Goal: Navigation & Orientation: Find specific page/section

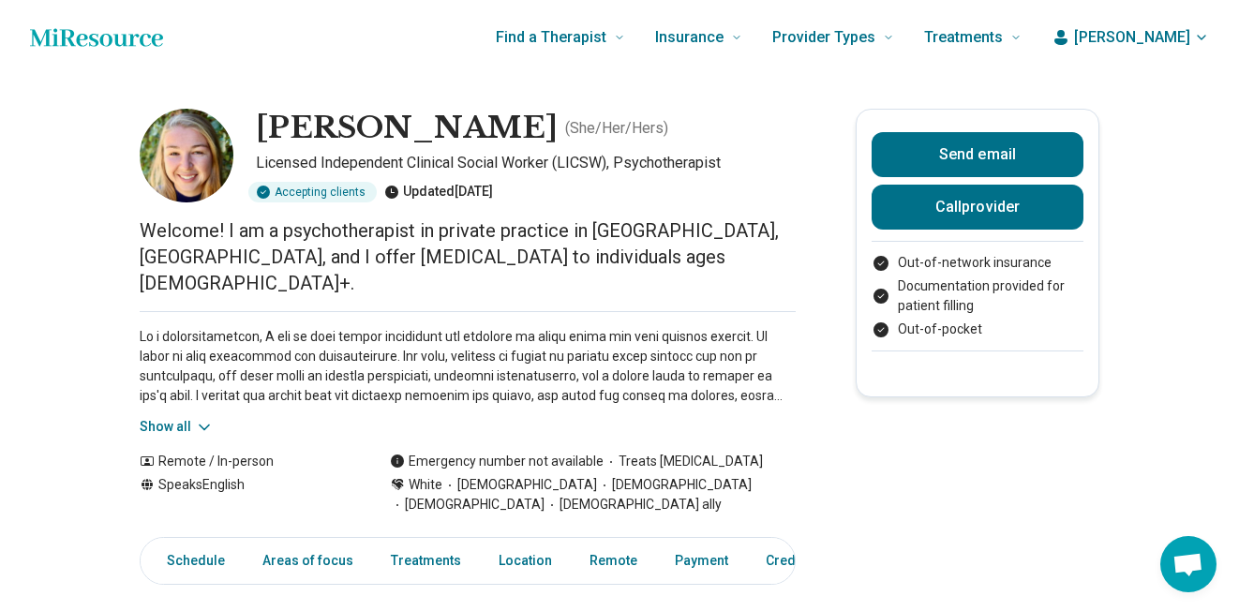
click at [188, 417] on button "Show all" at bounding box center [177, 427] width 74 height 20
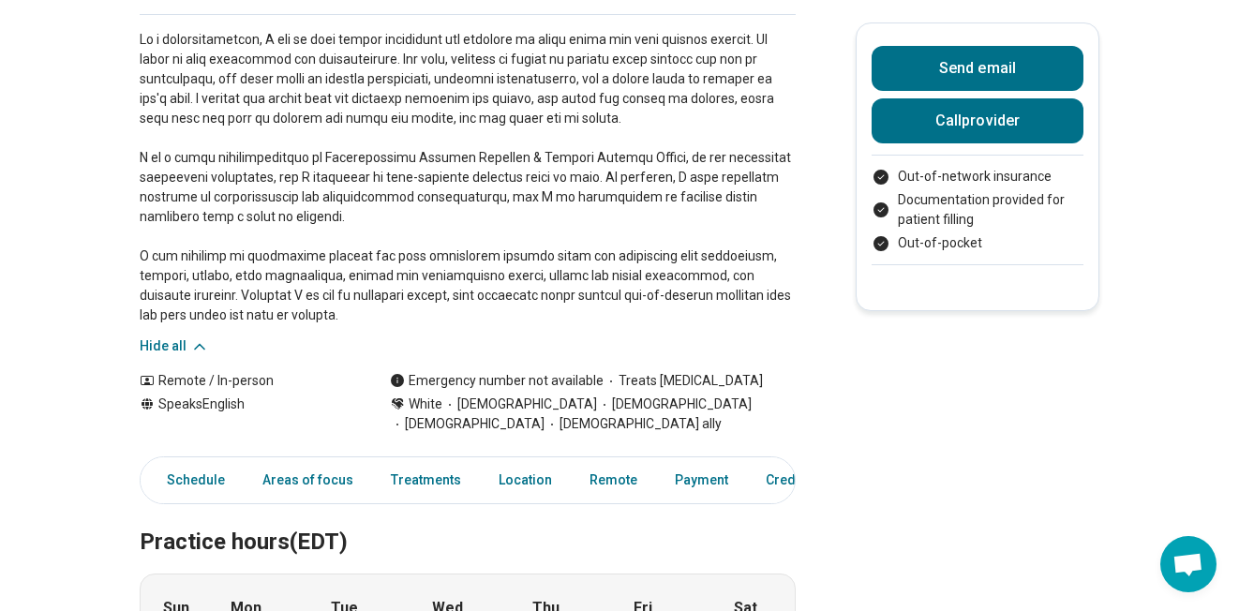
scroll to position [347, 0]
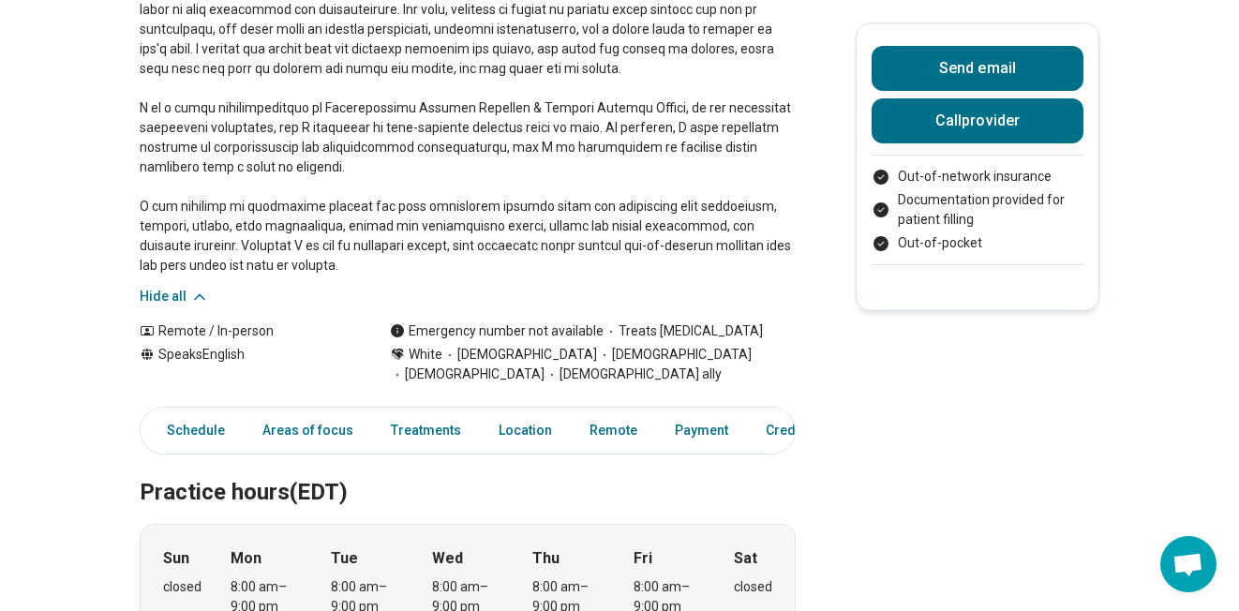
click at [153, 287] on button "Hide all" at bounding box center [174, 297] width 69 height 20
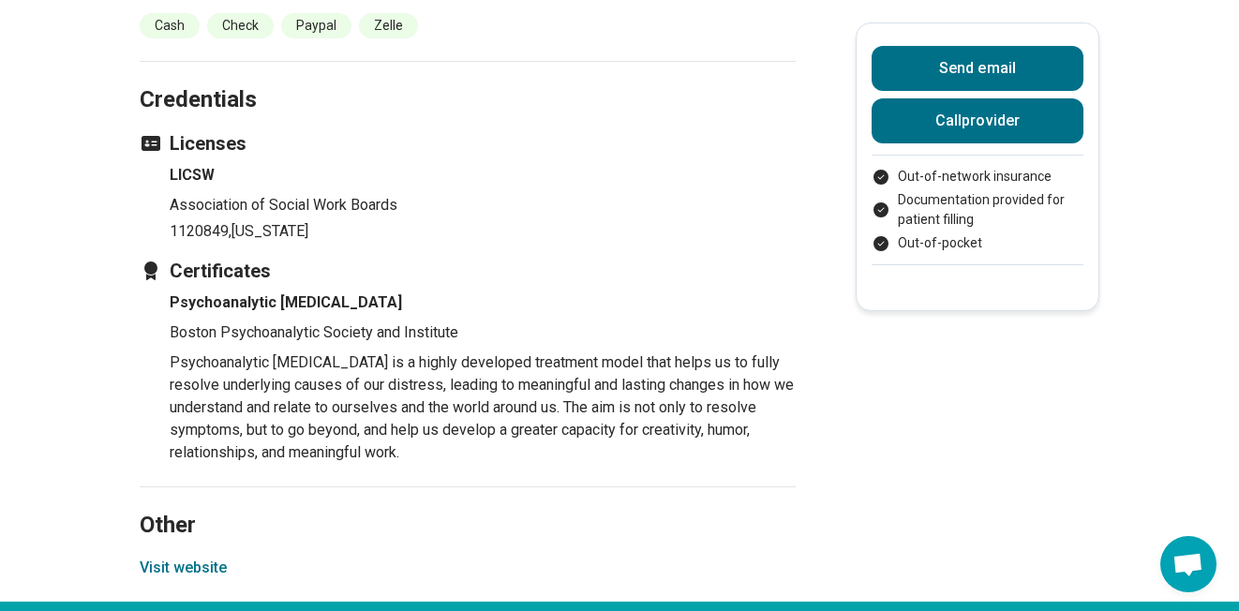
scroll to position [2220, 0]
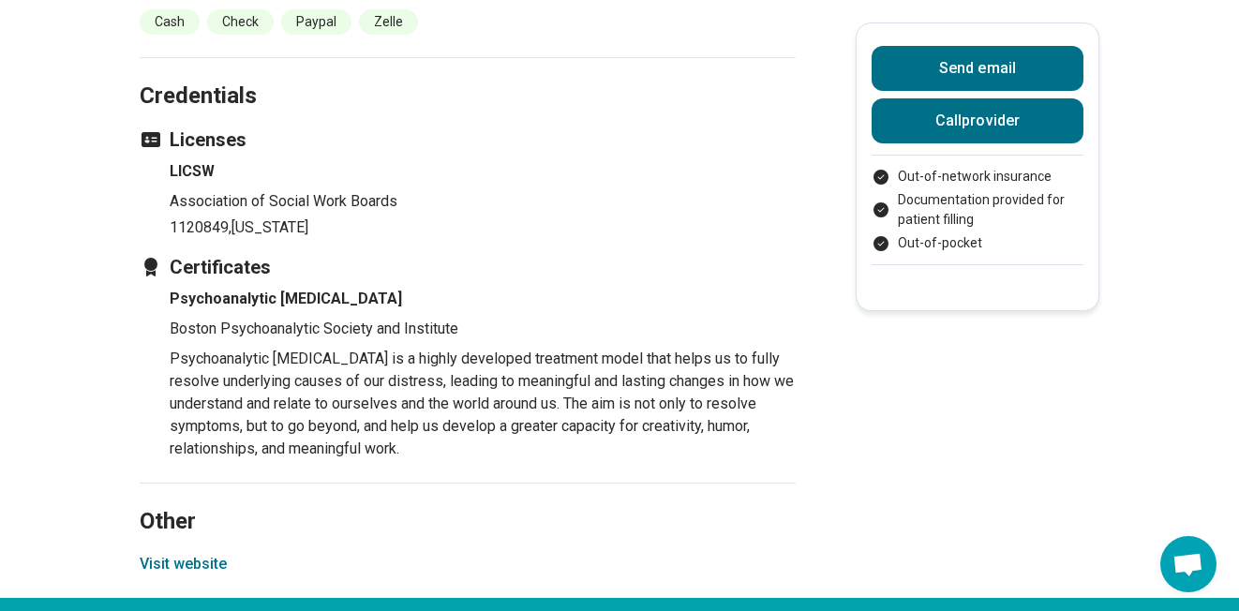
click at [159, 553] on button "Visit website" at bounding box center [183, 564] width 87 height 23
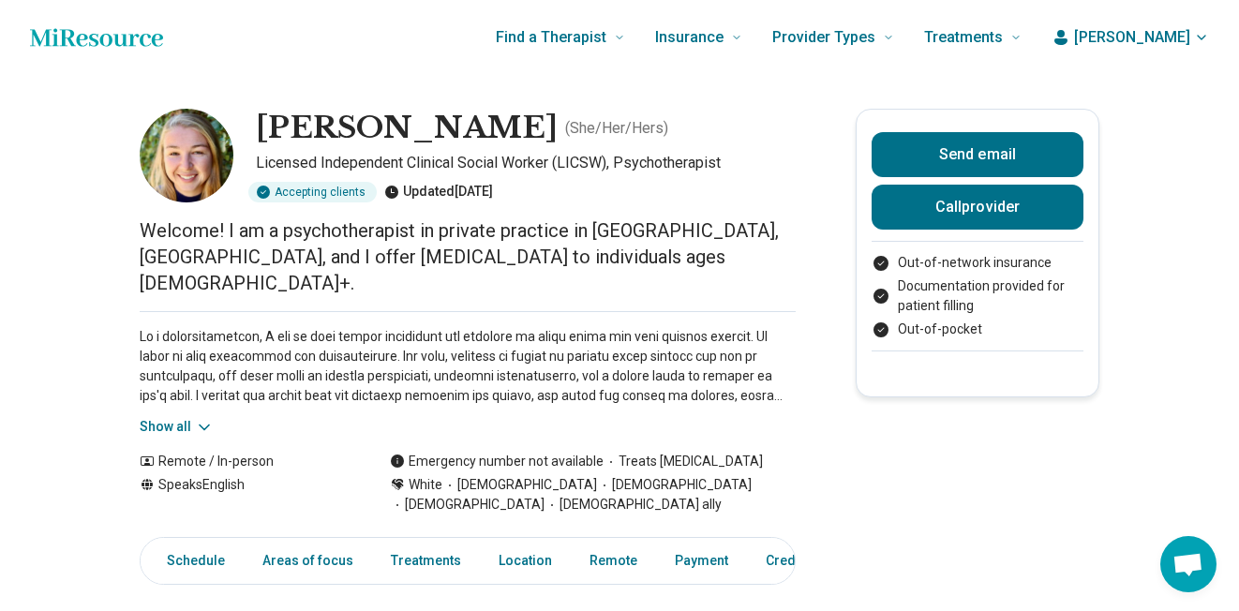
click at [175, 417] on button "Show all" at bounding box center [177, 427] width 74 height 20
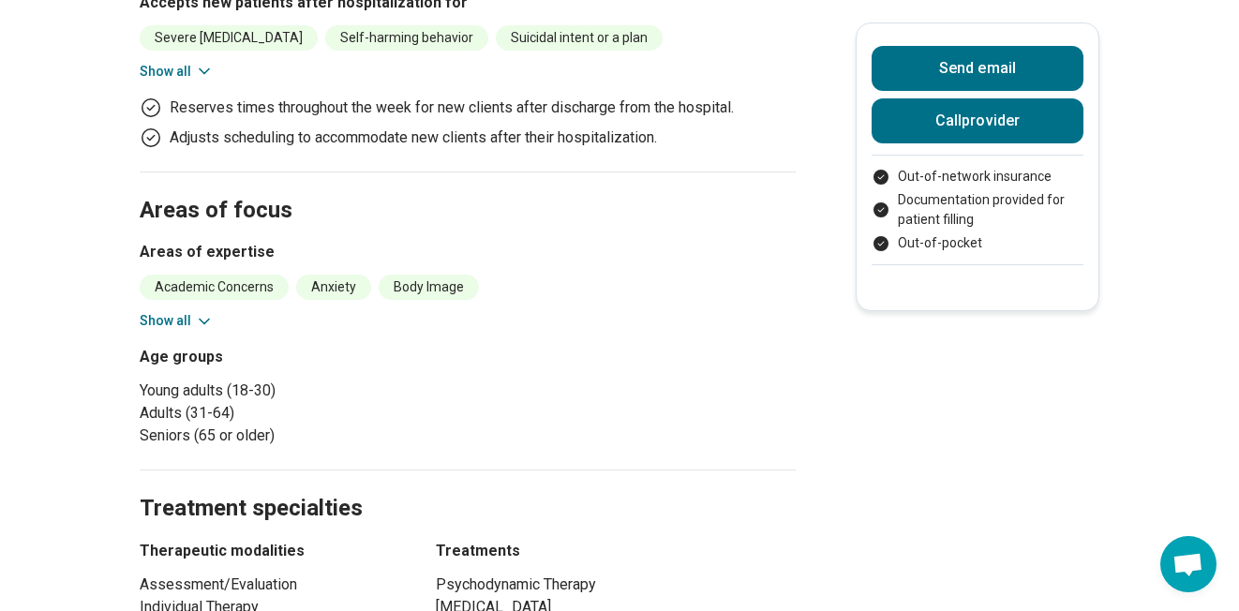
scroll to position [855, 0]
